Goal: Task Accomplishment & Management: Manage account settings

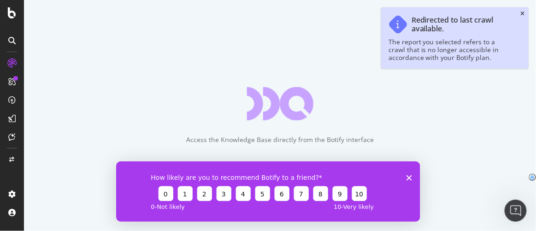
click at [520, 13] on div "Access the Knowledge Base directly from the Botify interface" at bounding box center [280, 115] width 512 height 231
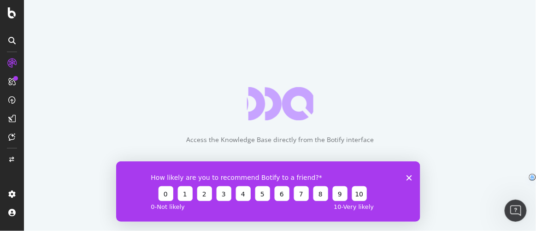
click at [406, 175] on icon "Close survey" at bounding box center [409, 178] width 6 height 6
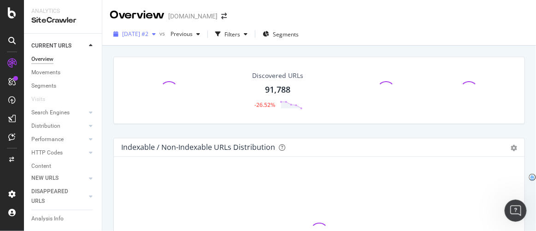
click at [148, 34] on span "2025 Sep. 24th #2" at bounding box center [135, 34] width 26 height 8
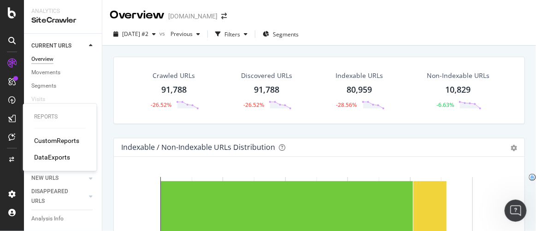
click at [54, 141] on div "CustomReports" at bounding box center [56, 140] width 45 height 9
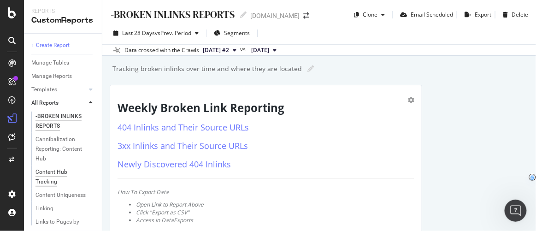
click at [46, 172] on div "Content Hub Tracking" at bounding box center [60, 176] width 51 height 19
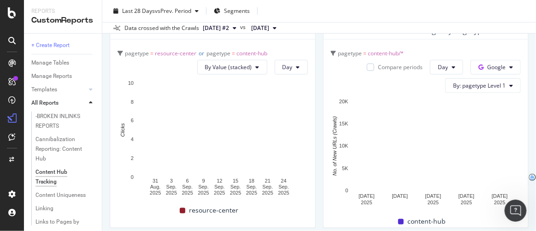
scroll to position [278, 0]
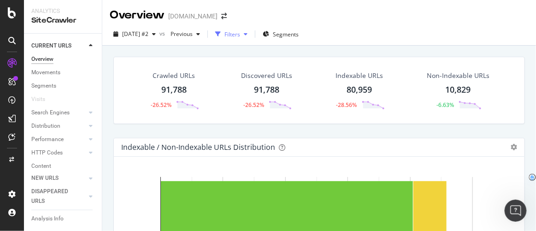
click at [240, 34] on div "Filters" at bounding box center [232, 34] width 16 height 8
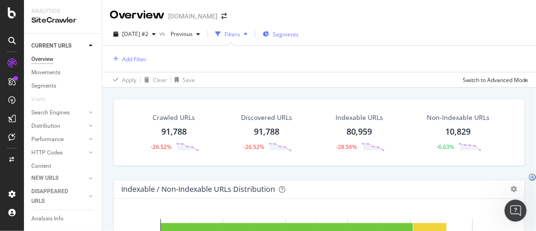
click at [297, 33] on span "Segments" at bounding box center [286, 34] width 26 height 8
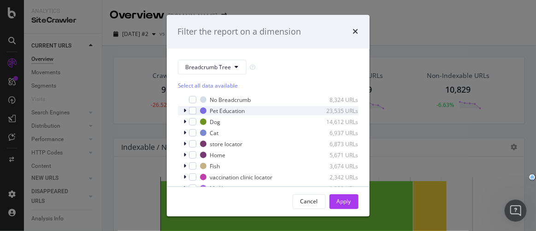
click at [183, 110] on div "modal" at bounding box center [186, 110] width 6 height 9
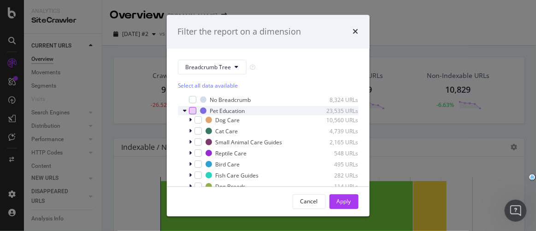
click at [191, 110] on div "modal" at bounding box center [192, 110] width 7 height 7
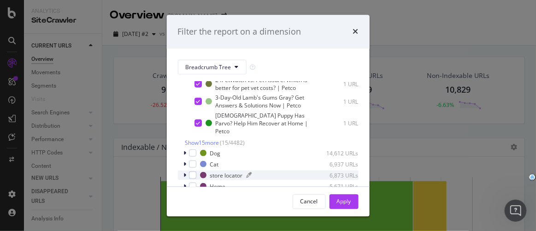
scroll to position [193, 0]
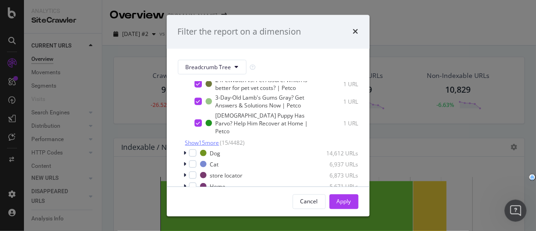
click at [208, 141] on span "Show 15 more" at bounding box center [202, 143] width 34 height 8
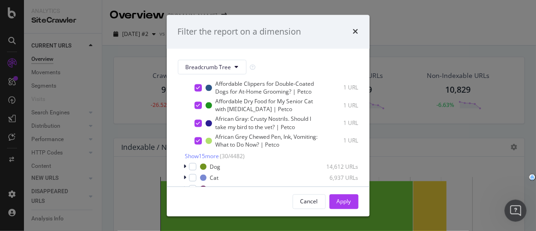
scroll to position [442, 0]
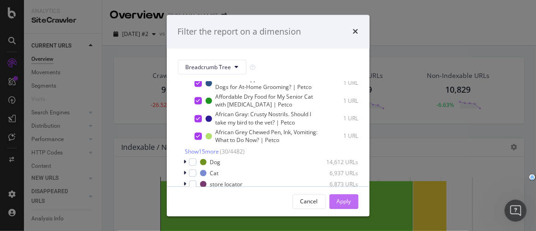
click at [344, 204] on div "Apply" at bounding box center [344, 201] width 14 height 8
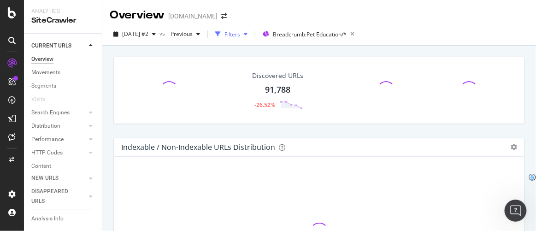
click at [240, 36] on div "Filters" at bounding box center [232, 34] width 16 height 8
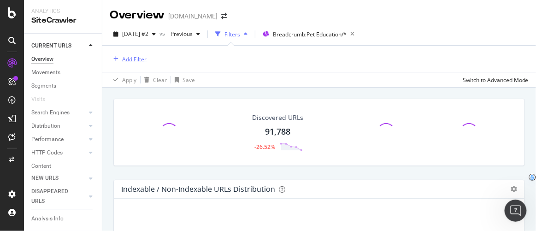
click at [139, 57] on div "Add Filter" at bounding box center [134, 59] width 24 height 8
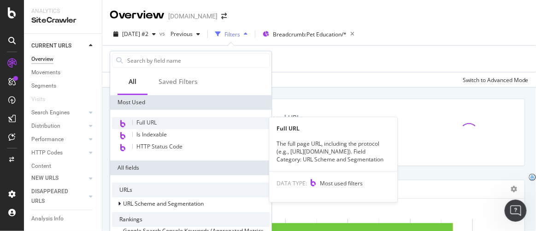
click at [139, 123] on span "Full URL" at bounding box center [146, 122] width 20 height 8
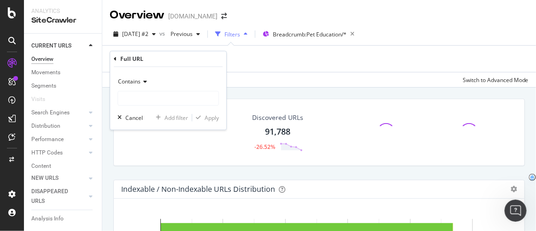
click at [140, 82] on span "Contains" at bounding box center [129, 81] width 23 height 8
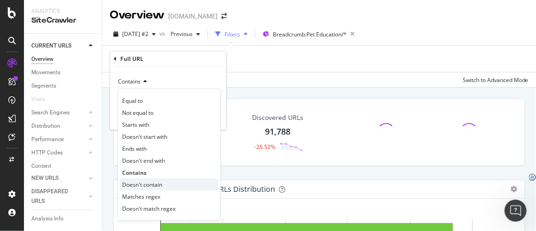
click at [135, 187] on span "Doesn't contain" at bounding box center [142, 185] width 40 height 8
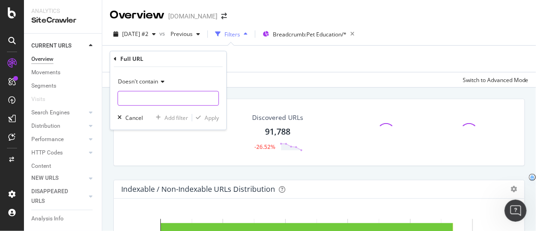
click at [140, 97] on input "text" at bounding box center [168, 98] width 100 height 15
type input "/questions/"
click at [218, 118] on div "Apply" at bounding box center [211, 118] width 14 height 8
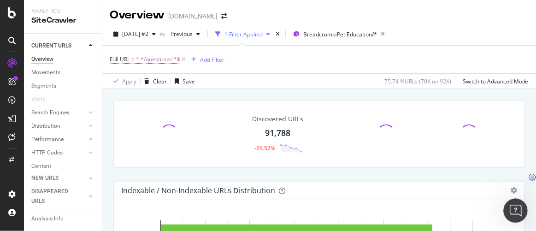
click at [516, 209] on icon "Open Intercom Messenger" at bounding box center [514, 209] width 15 height 15
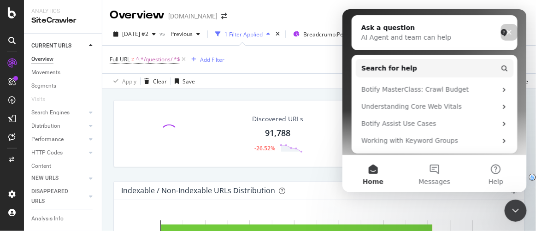
scroll to position [190, 0]
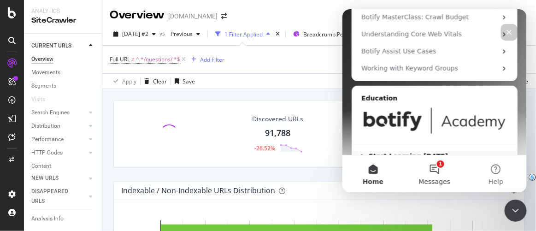
click at [434, 169] on button "1 Messages" at bounding box center [433, 173] width 61 height 37
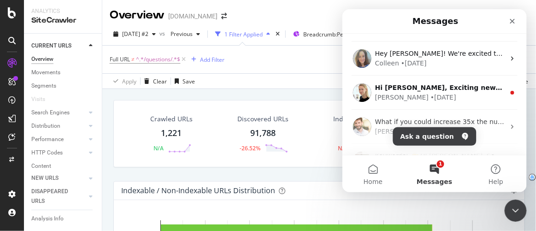
scroll to position [0, 0]
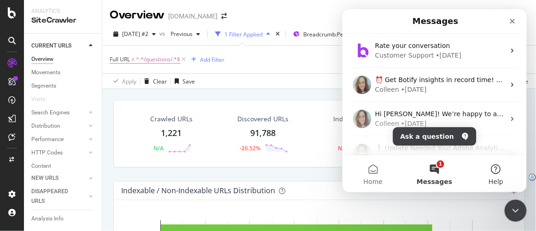
click at [498, 161] on button "Help" at bounding box center [495, 173] width 61 height 37
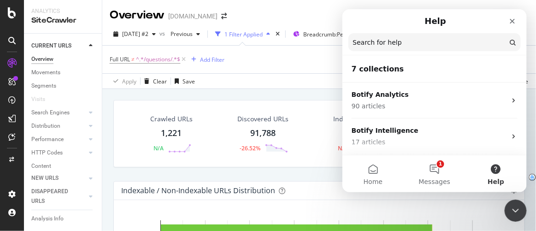
click at [395, 41] on input "Search for help" at bounding box center [434, 42] width 172 height 18
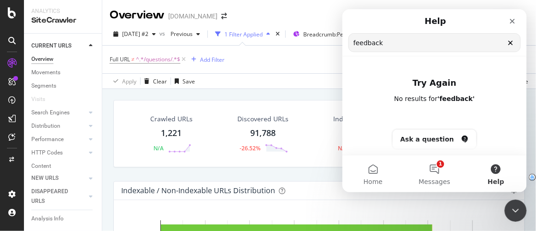
scroll to position [2, 0]
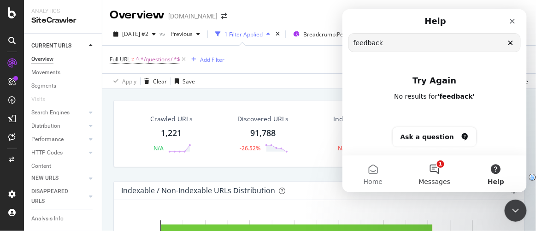
type input "feedback"
click at [439, 170] on button "1 Messages" at bounding box center [433, 173] width 61 height 37
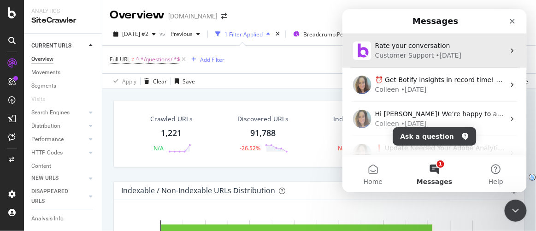
click at [408, 47] on span "Rate your conversation" at bounding box center [411, 44] width 75 height 7
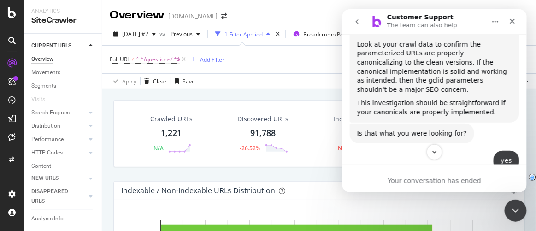
scroll to position [1359, 0]
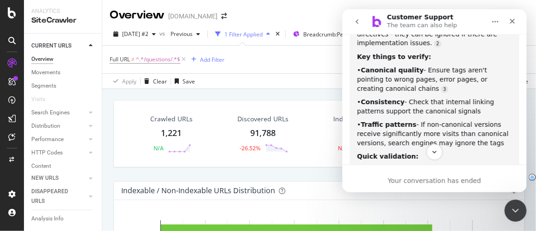
click at [357, 20] on icon "go back" at bounding box center [356, 20] width 7 height 7
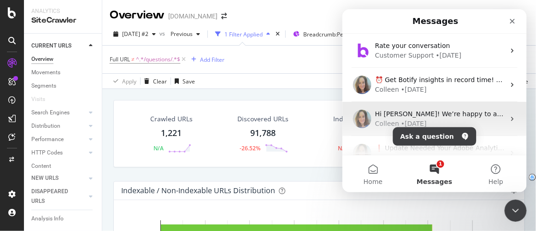
scroll to position [119, 0]
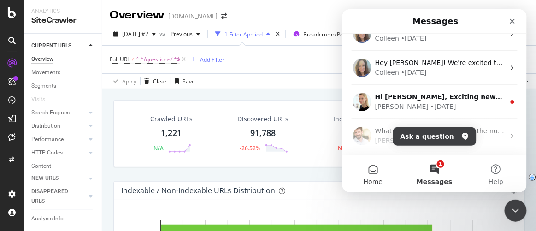
click at [376, 180] on span "Home" at bounding box center [372, 181] width 19 height 6
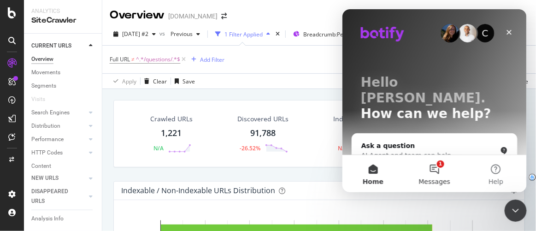
click at [420, 169] on button "1 Messages" at bounding box center [433, 173] width 61 height 37
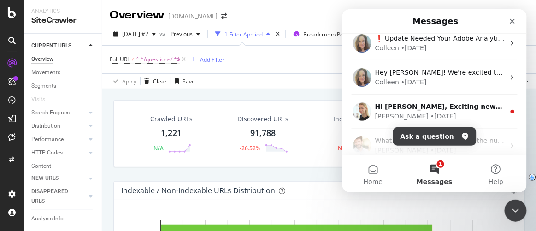
scroll to position [111, 0]
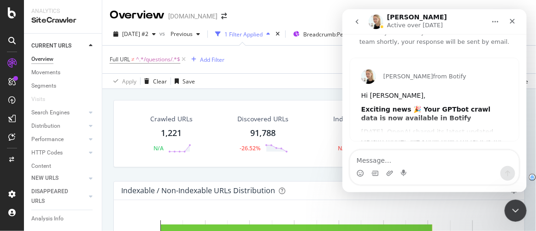
scroll to position [24, 0]
click at [359, 23] on icon "go back" at bounding box center [356, 20] width 7 height 7
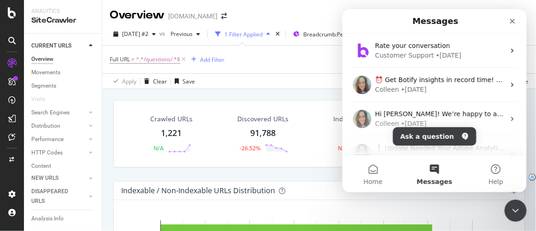
scroll to position [0, 0]
click at [365, 172] on button "Home" at bounding box center [372, 173] width 61 height 37
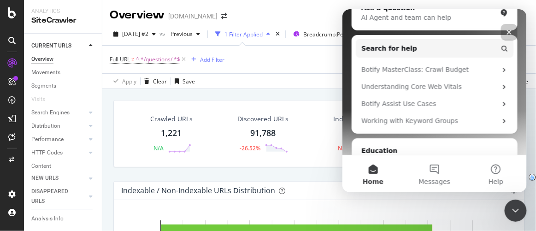
scroll to position [190, 0]
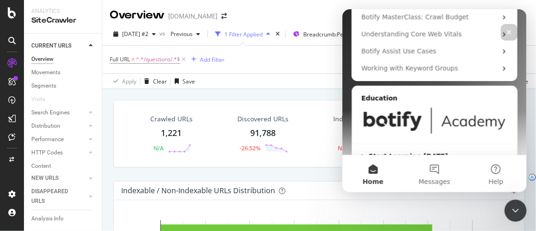
click at [512, 36] on div "Close" at bounding box center [508, 31] width 17 height 17
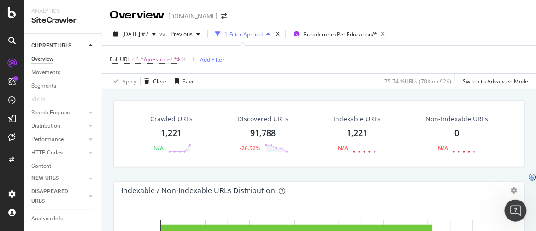
scroll to position [0, 0]
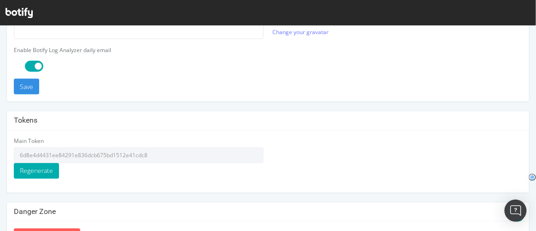
scroll to position [188, 0]
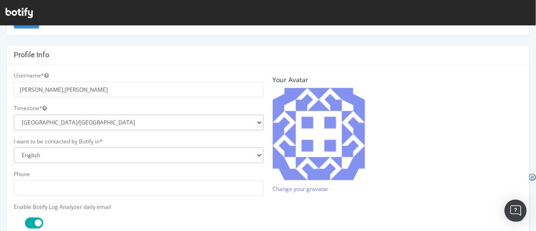
click at [63, 123] on select "[GEOGRAPHIC_DATA]/[GEOGRAPHIC_DATA] [GEOGRAPHIC_DATA]/[GEOGRAPHIC_DATA] [GEOGRA…" at bounding box center [139, 122] width 250 height 16
click at [403, 41] on div "Email address Your current email is: [PERSON_NAME][EMAIL_ADDRESS][PERSON_NAME][…" at bounding box center [268, 132] width 536 height 552
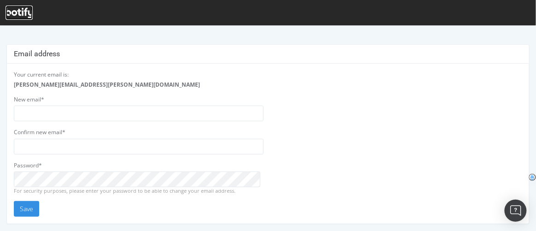
click at [14, 16] on icon at bounding box center [19, 13] width 27 height 10
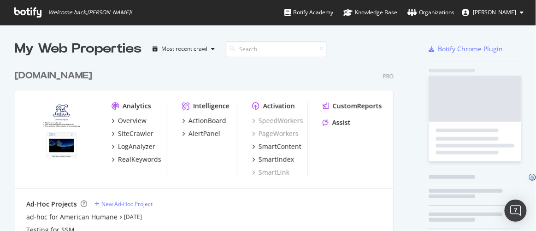
scroll to position [210, 379]
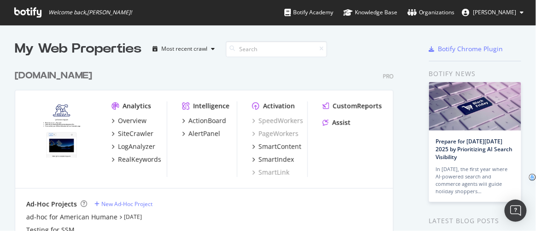
click at [521, 11] on icon at bounding box center [522, 13] width 4 height 6
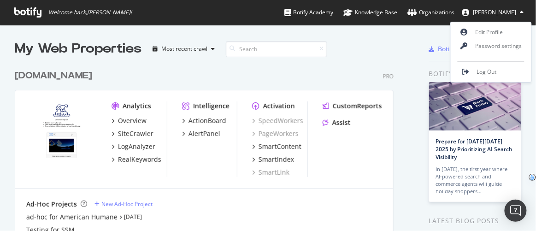
click at [361, 56] on div "My Web Properties Most recent crawl" at bounding box center [197, 49] width 365 height 18
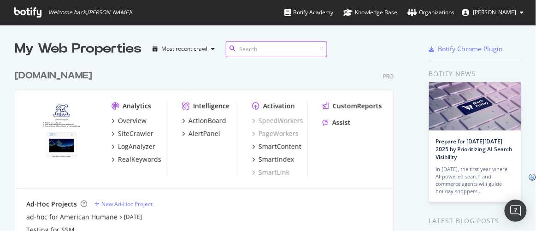
click at [285, 45] on input at bounding box center [276, 49] width 101 height 16
type input "feedback"
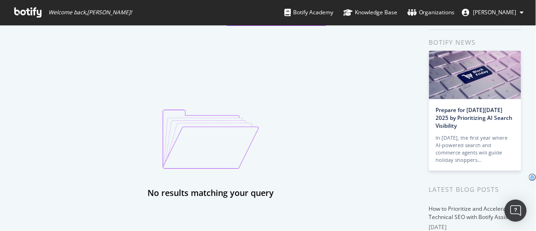
scroll to position [0, 0]
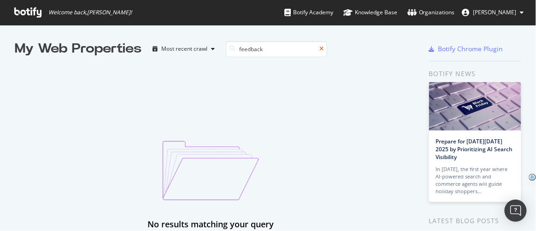
click at [321, 48] on icon at bounding box center [321, 49] width 4 height 6
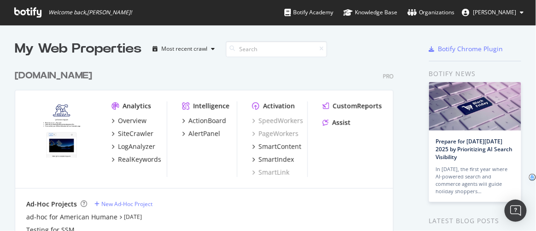
click at [523, 12] on icon at bounding box center [522, 13] width 4 height 6
click at [201, 54] on div "Most recent crawl" at bounding box center [184, 49] width 70 height 14
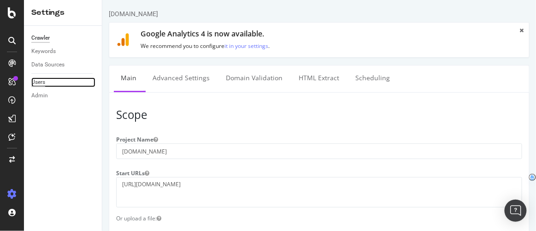
click at [41, 83] on div "Users" at bounding box center [38, 82] width 14 height 10
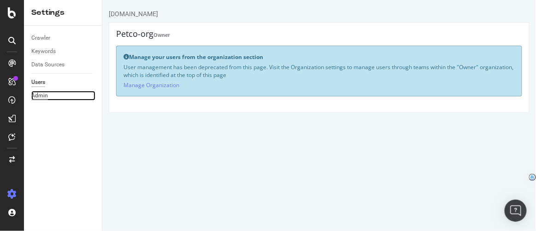
click at [45, 95] on div "Admin" at bounding box center [39, 96] width 17 height 10
